Goal: Task Accomplishment & Management: Use online tool/utility

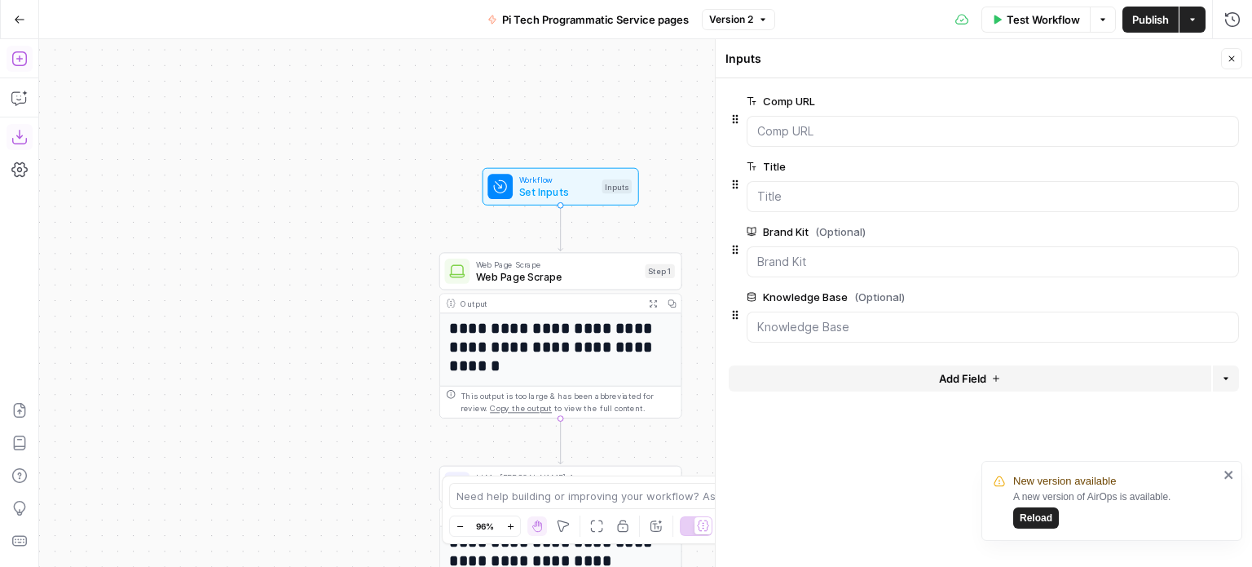
click at [421, 138] on div "**********" at bounding box center [645, 302] width 1213 height 527
click at [557, 178] on span "Workflow" at bounding box center [557, 179] width 77 height 12
click at [1232, 54] on icon "button" at bounding box center [1232, 59] width 10 height 10
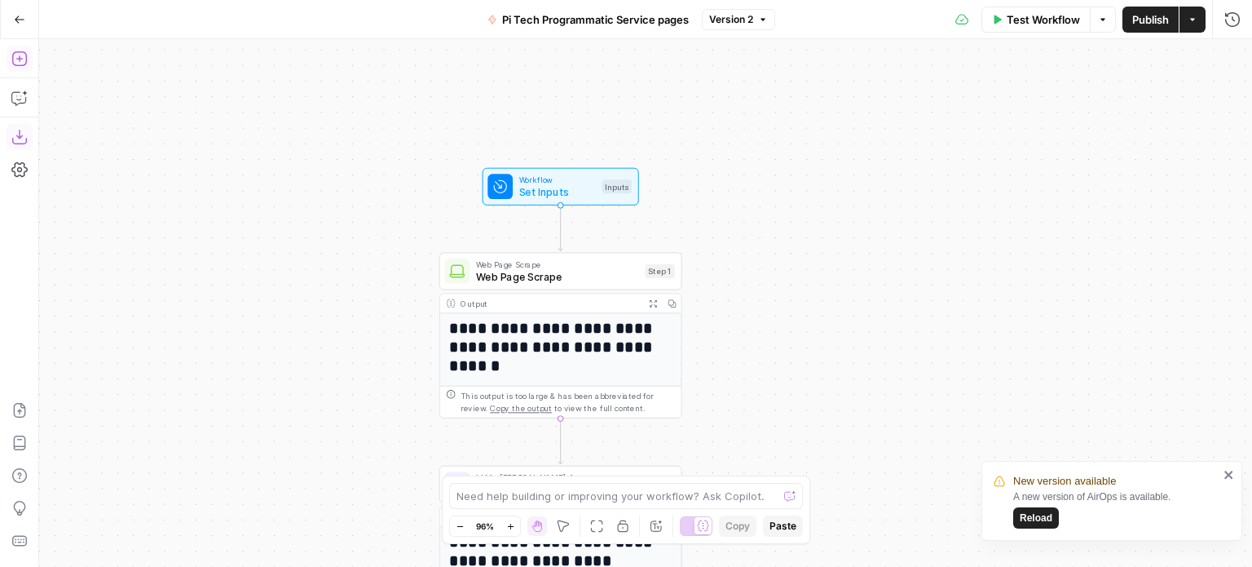
click at [391, 212] on div "**********" at bounding box center [645, 302] width 1213 height 527
click at [611, 179] on div "Workflow Set Inputs Inputs Test Step" at bounding box center [560, 186] width 144 height 27
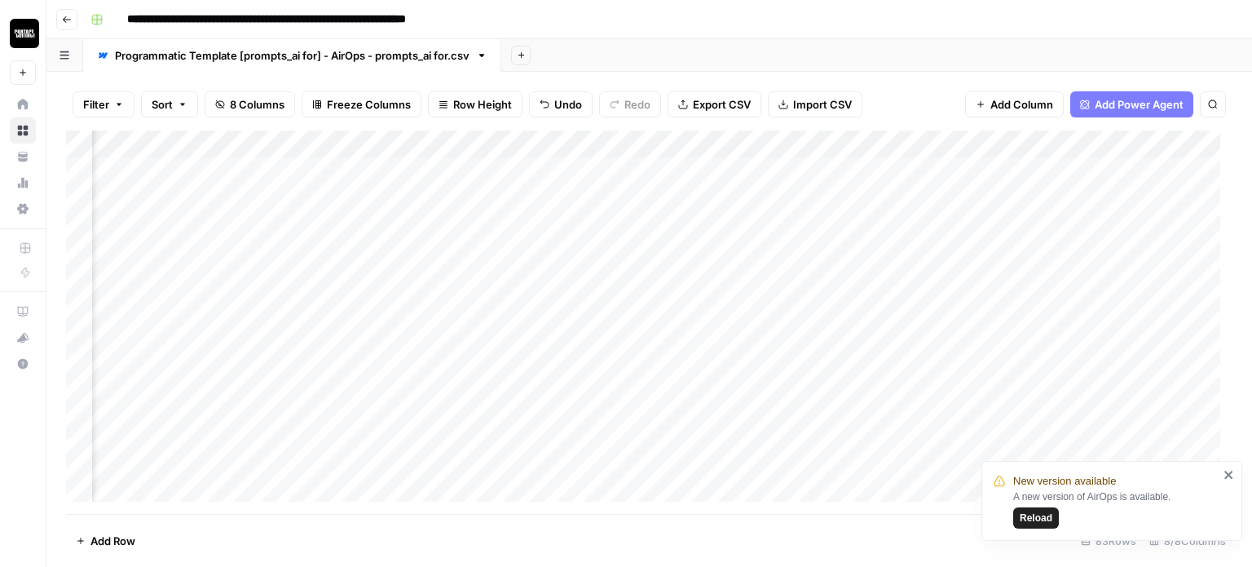
scroll to position [0, 198]
click at [77, 21] on header "**********" at bounding box center [649, 19] width 1206 height 39
click at [71, 18] on icon "button" at bounding box center [67, 20] width 10 height 10
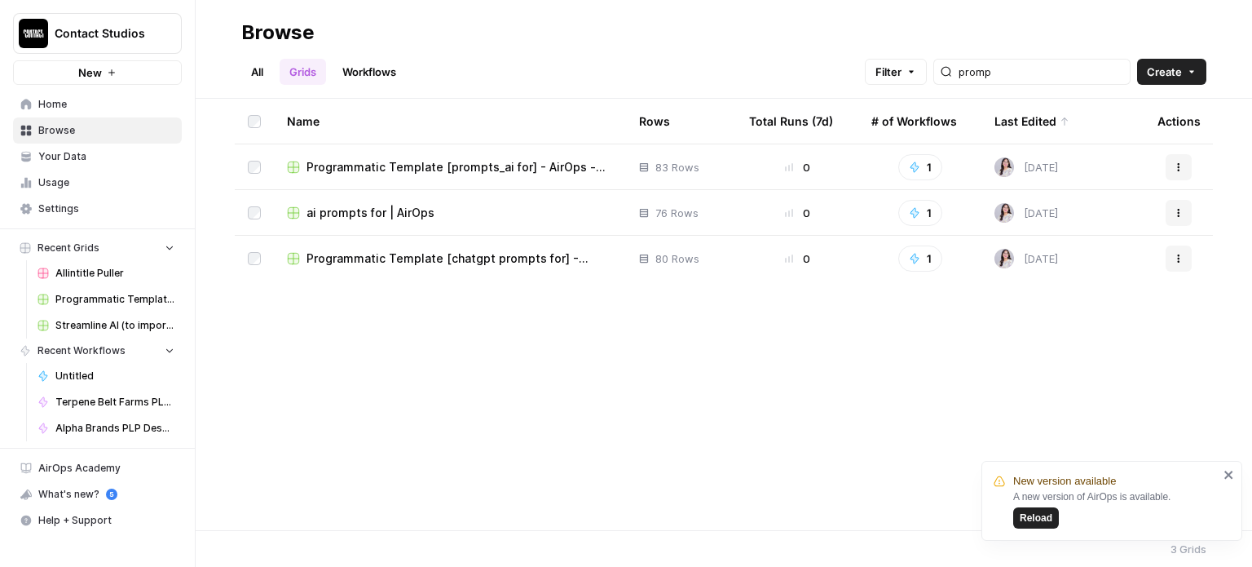
click at [1046, 505] on div "A new version of AirOps is available. Reload" at bounding box center [1115, 508] width 205 height 39
click at [1046, 518] on span "Reload" at bounding box center [1036, 517] width 33 height 15
click at [387, 74] on link "Workflows" at bounding box center [369, 72] width 73 height 26
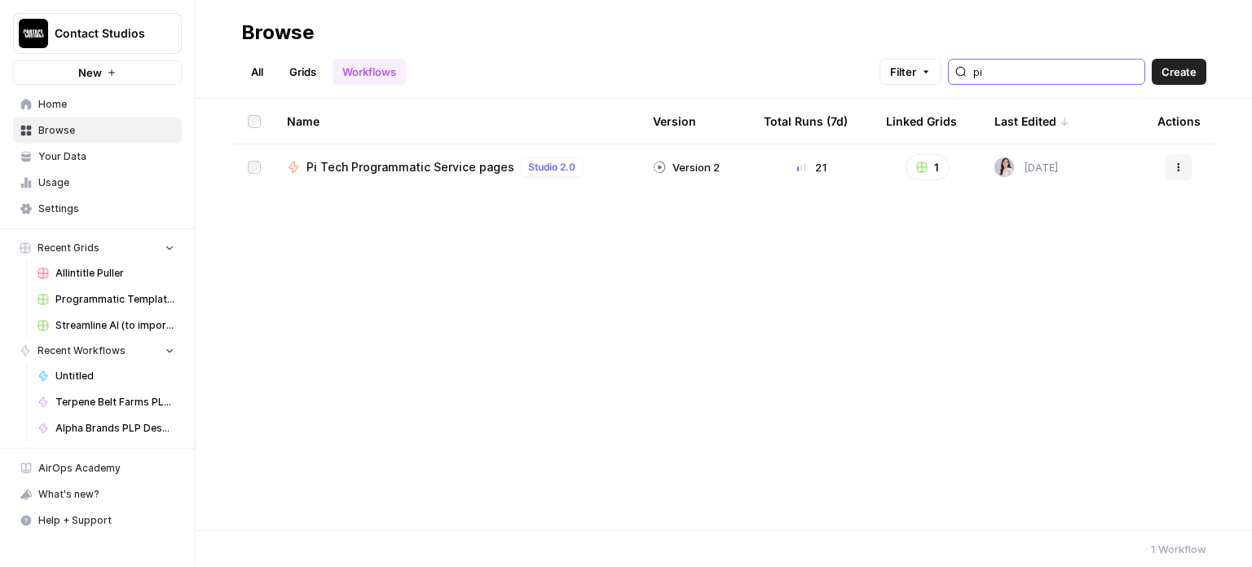
click at [1039, 71] on input "pi" at bounding box center [1055, 72] width 165 height 16
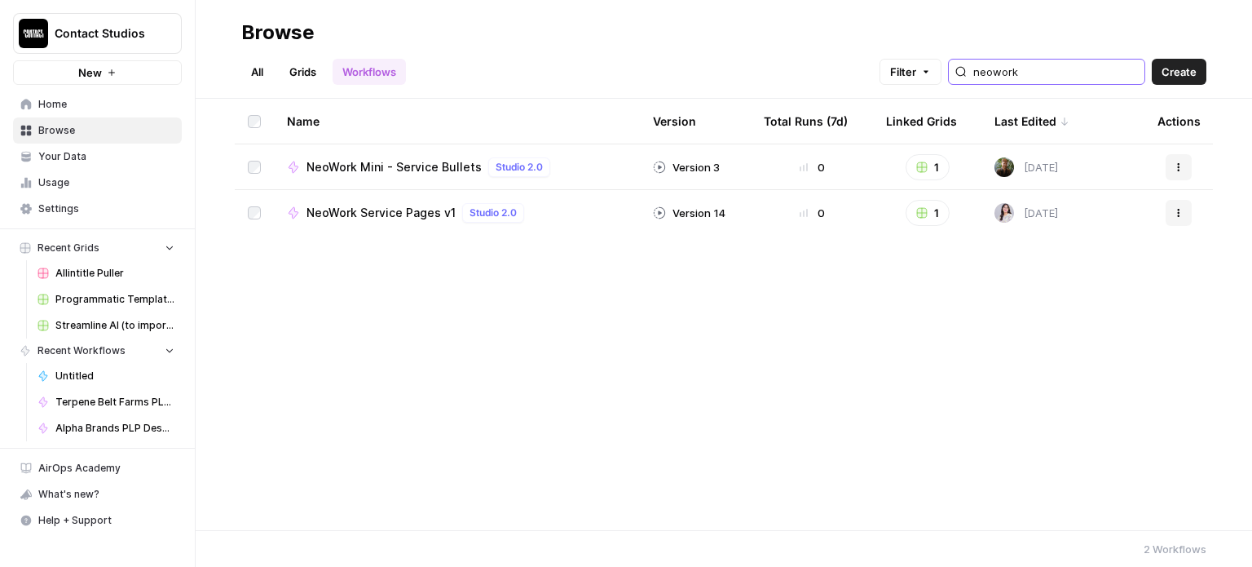
type input "neowork"
click at [1185, 211] on button "Actions" at bounding box center [1179, 213] width 26 height 26
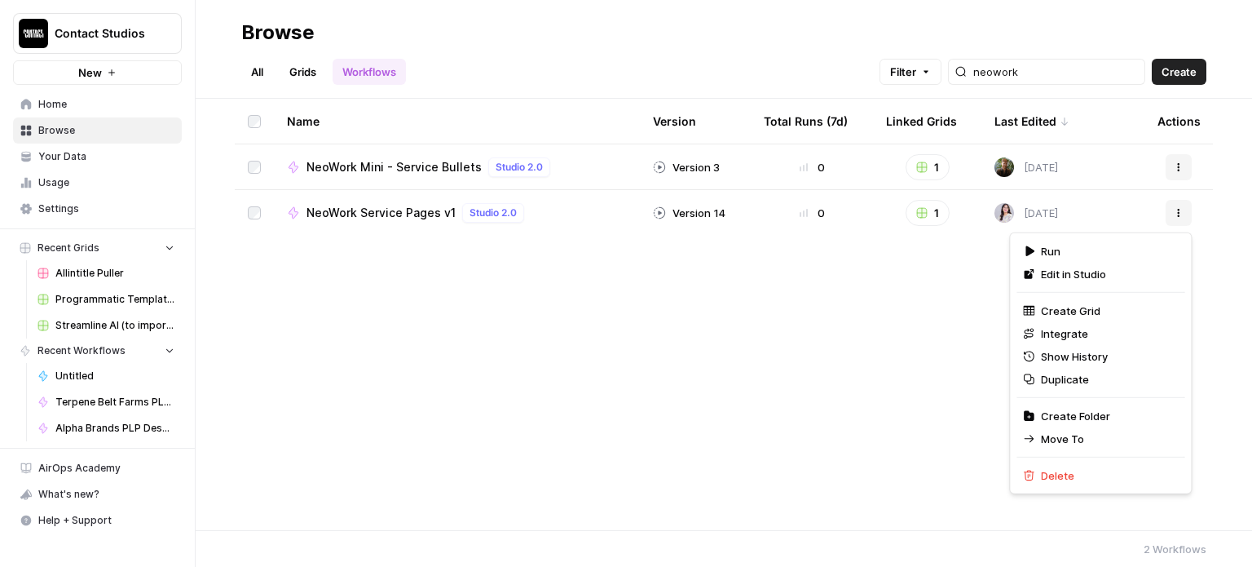
click at [587, 307] on div "Name Version Total Runs (7d) Linked Grids Last Edited Actions NeoWork Mini - Se…" at bounding box center [724, 314] width 1057 height 431
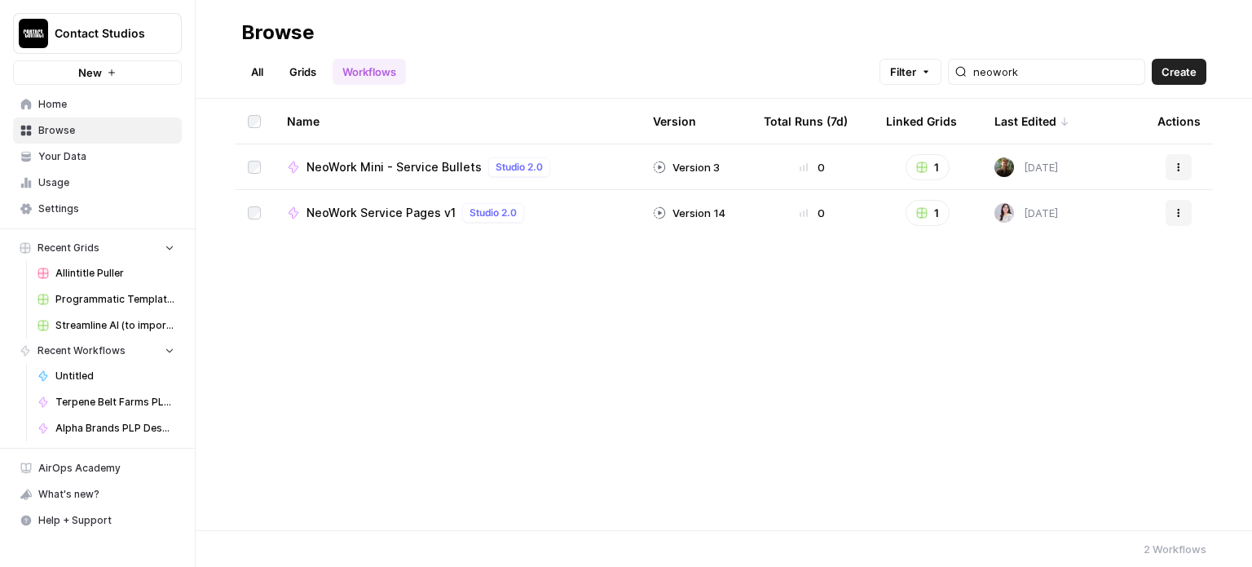
click at [1181, 214] on icon "button" at bounding box center [1179, 213] width 10 height 10
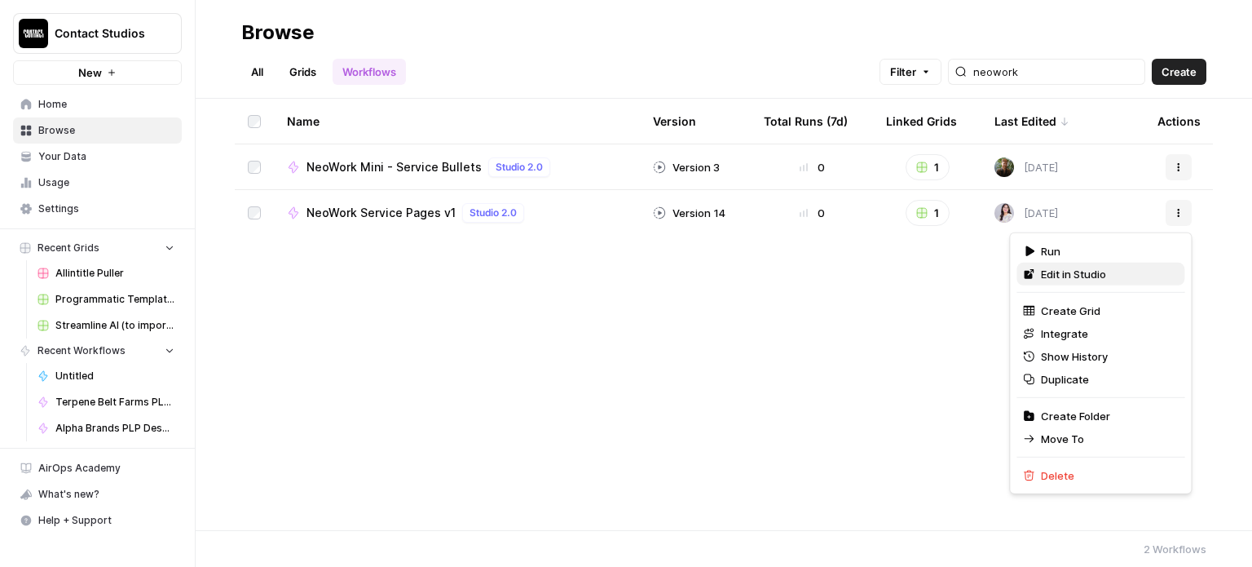
click at [1051, 273] on span "Edit in Studio" at bounding box center [1106, 274] width 130 height 16
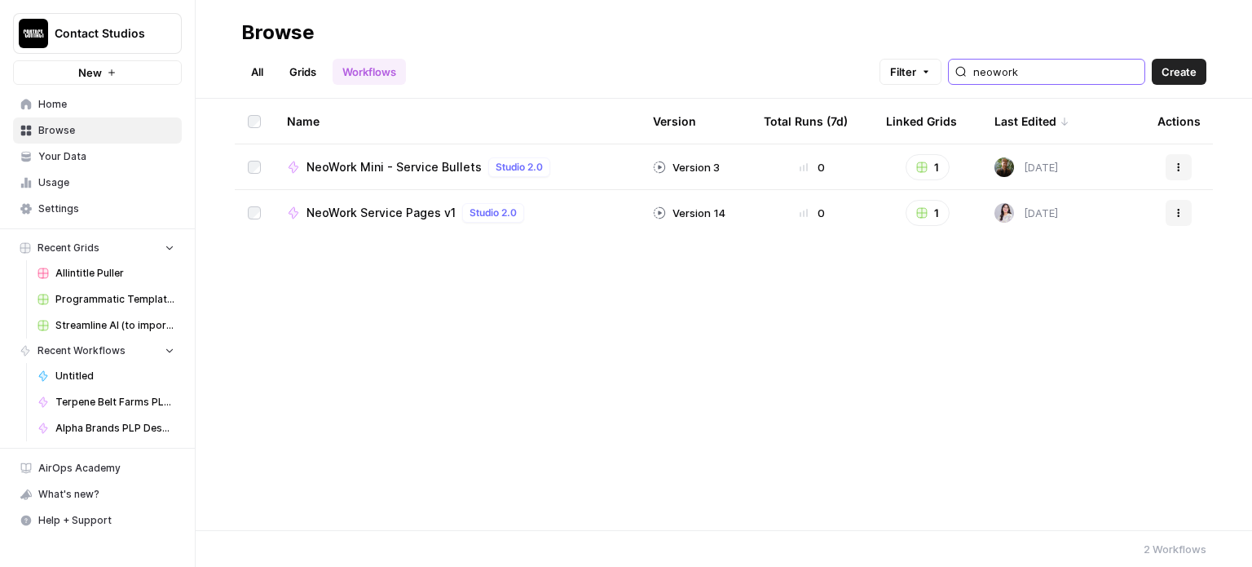
click at [1061, 76] on input "neowork" at bounding box center [1055, 72] width 165 height 16
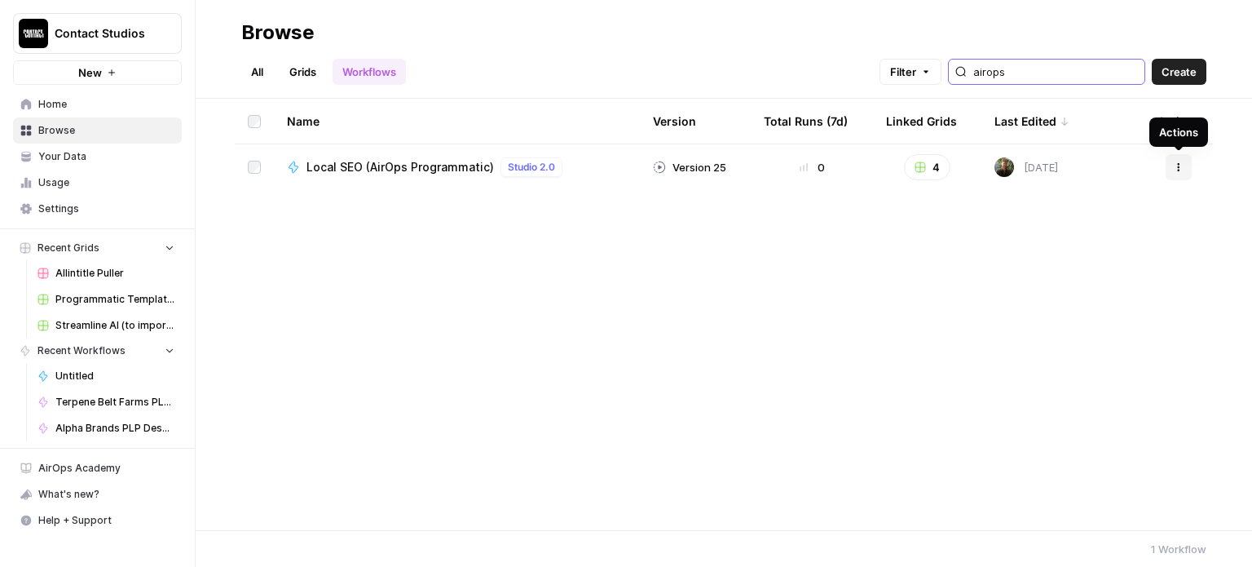
type input "airops"
click at [1184, 170] on button "Actions" at bounding box center [1179, 167] width 26 height 26
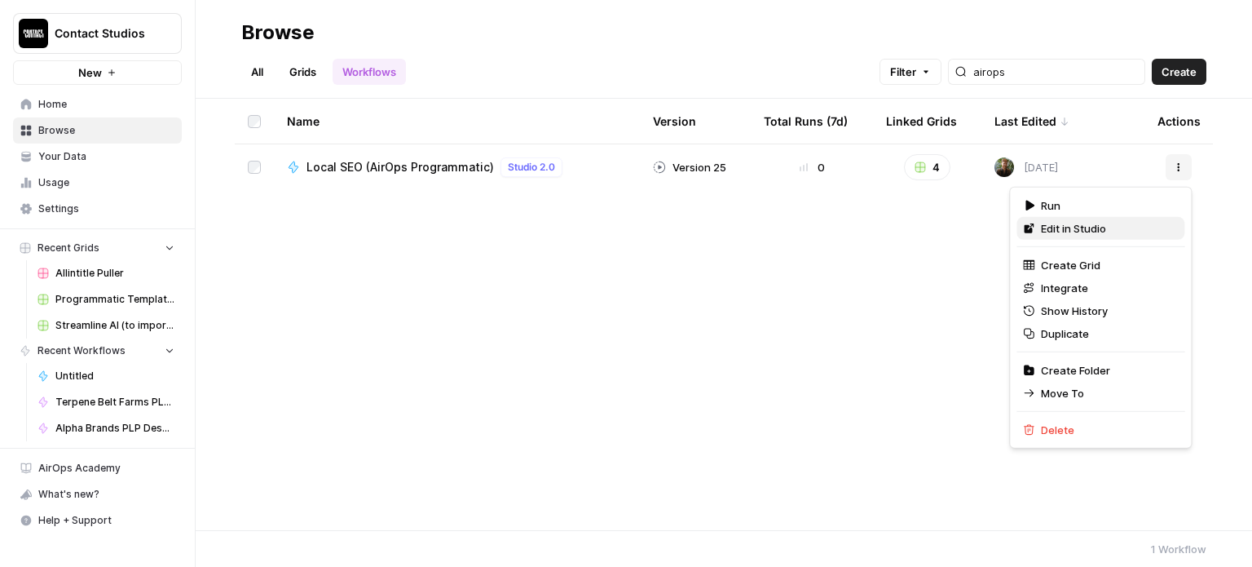
click at [1070, 223] on span "Edit in Studio" at bounding box center [1106, 228] width 130 height 16
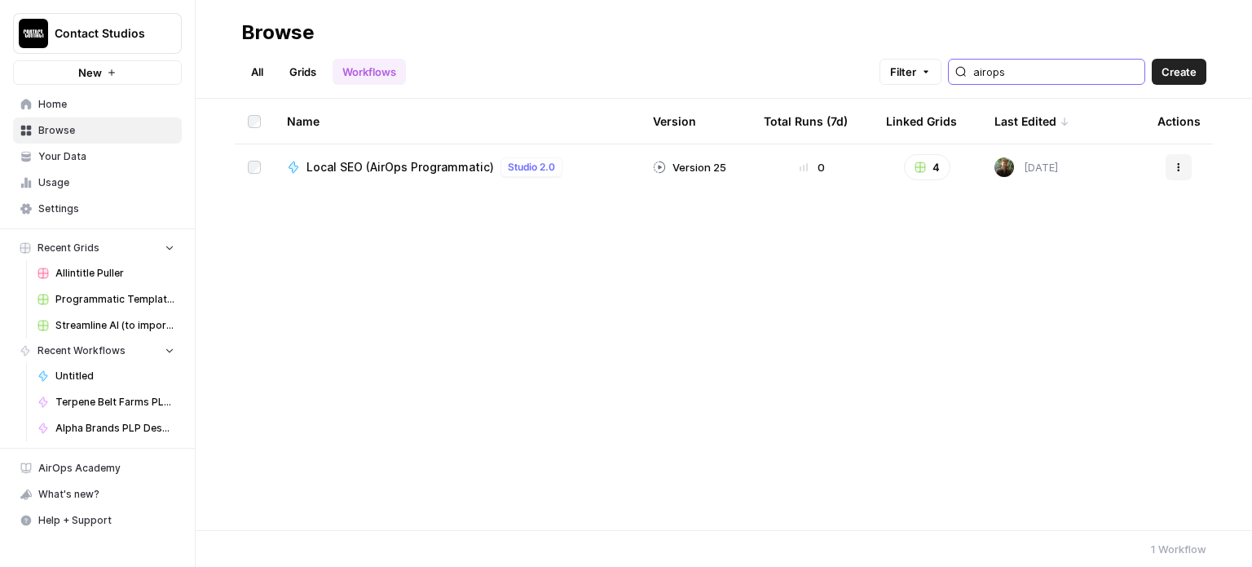
click at [1075, 66] on input "airops" at bounding box center [1055, 72] width 165 height 16
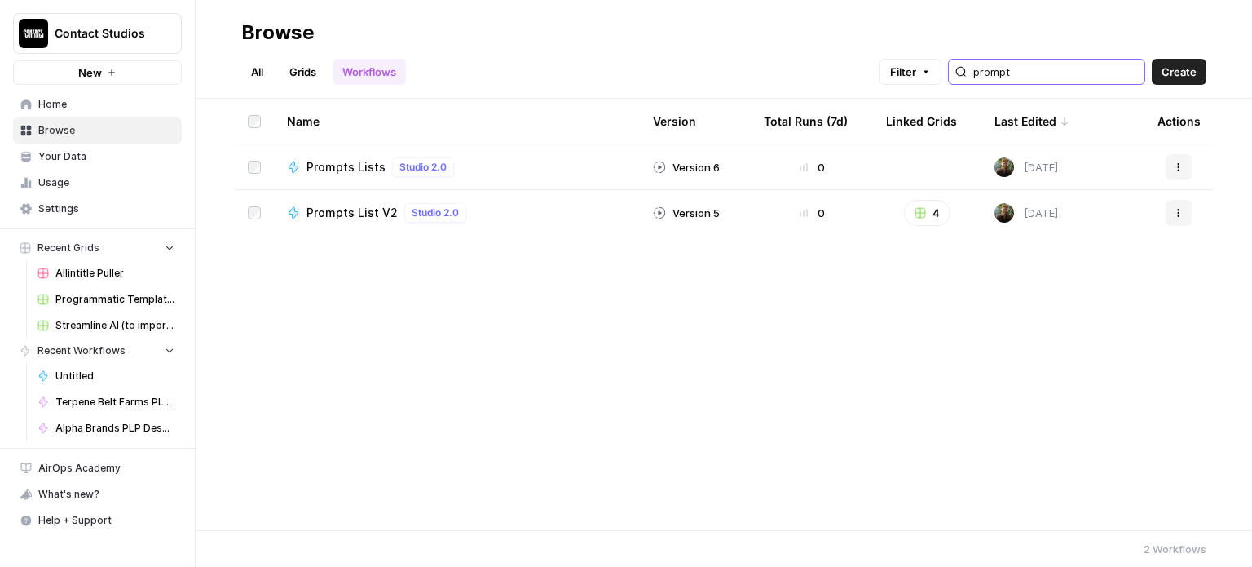
type input "prompt"
click at [1181, 213] on icon "button" at bounding box center [1179, 213] width 10 height 10
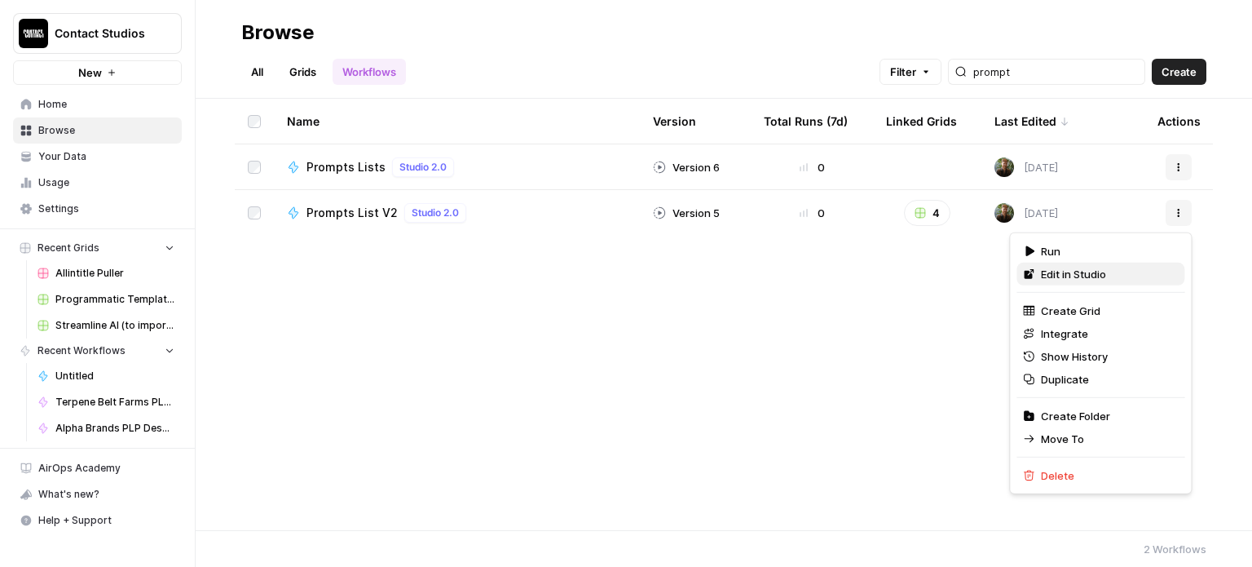
click at [1070, 273] on span "Edit in Studio" at bounding box center [1106, 274] width 130 height 16
